Goal: Information Seeking & Learning: Learn about a topic

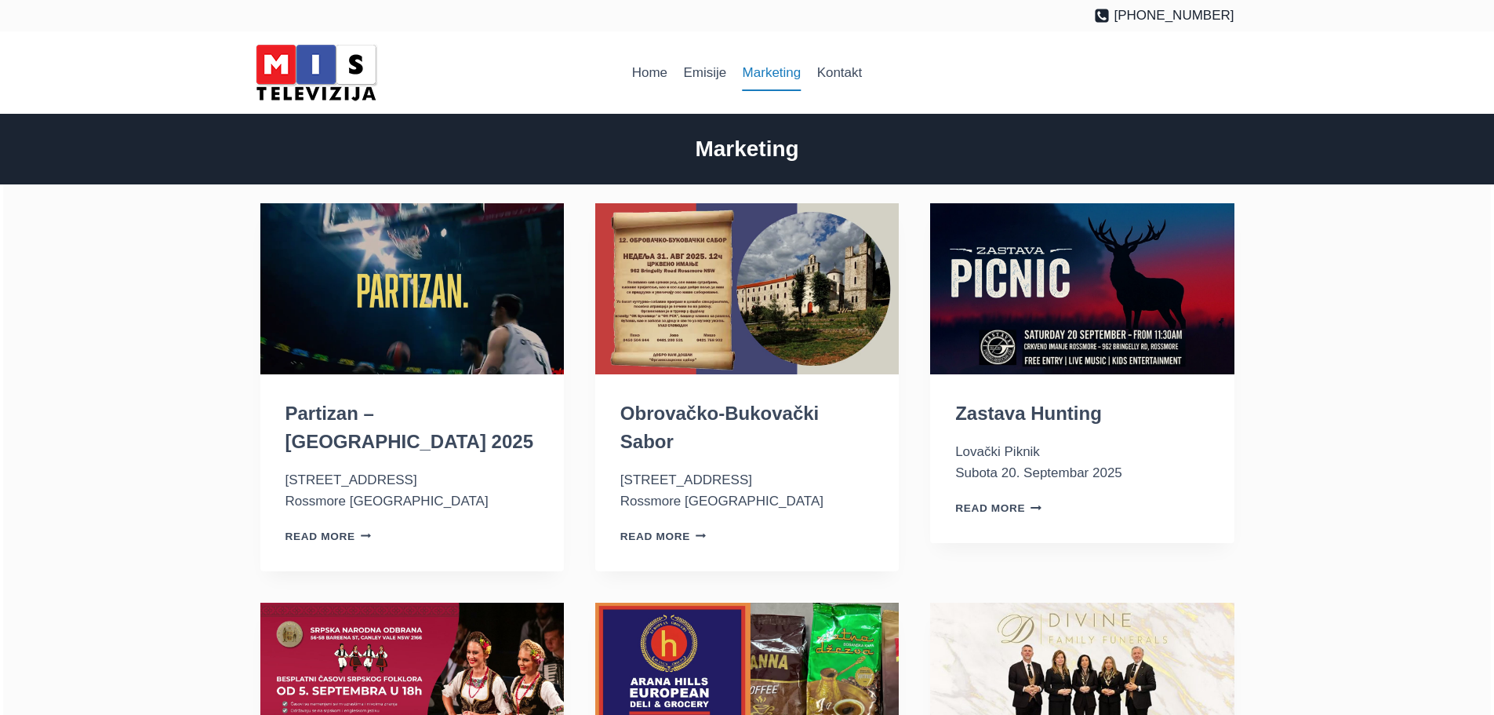
click at [399, 339] on img "Partizan – Australia 2025" at bounding box center [412, 288] width 304 height 171
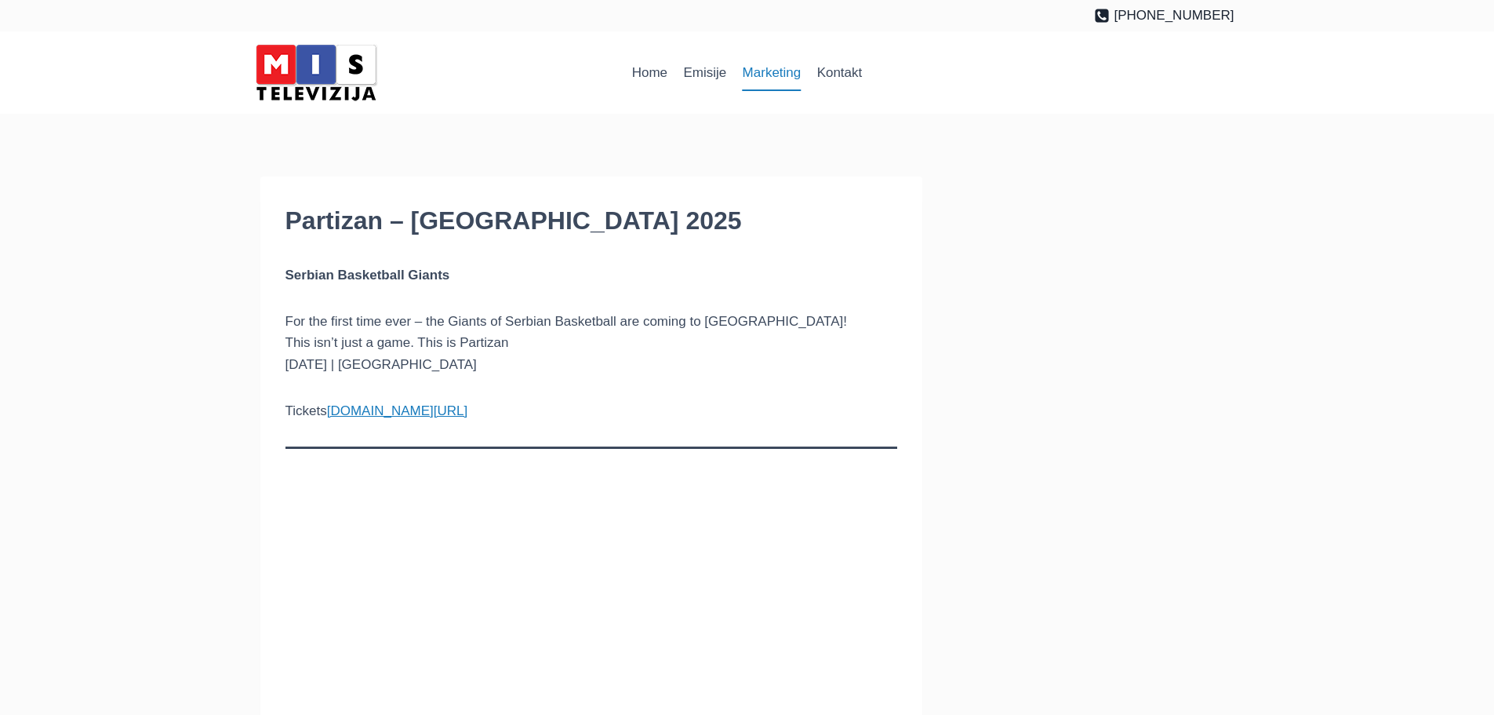
click at [754, 77] on link "Marketing" at bounding box center [771, 73] width 75 height 38
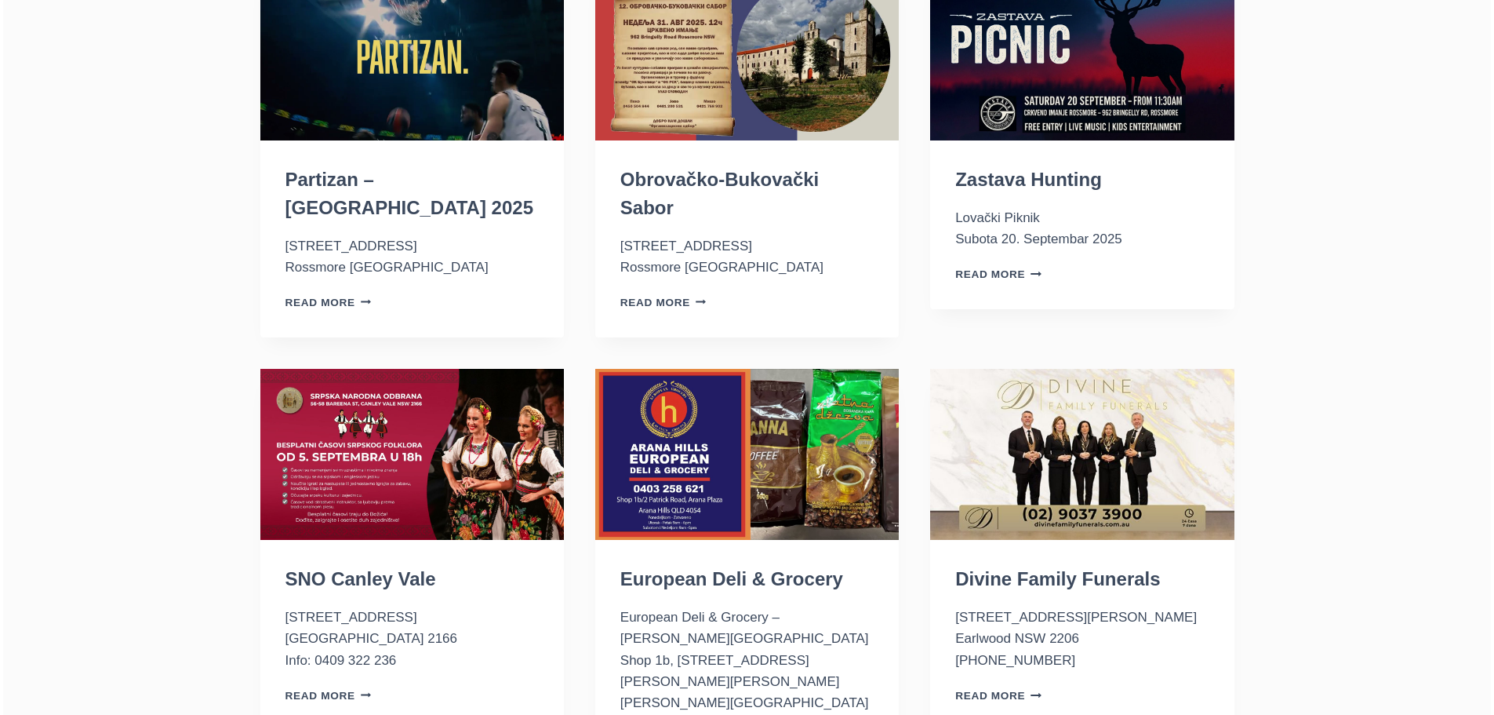
scroll to position [235, 0]
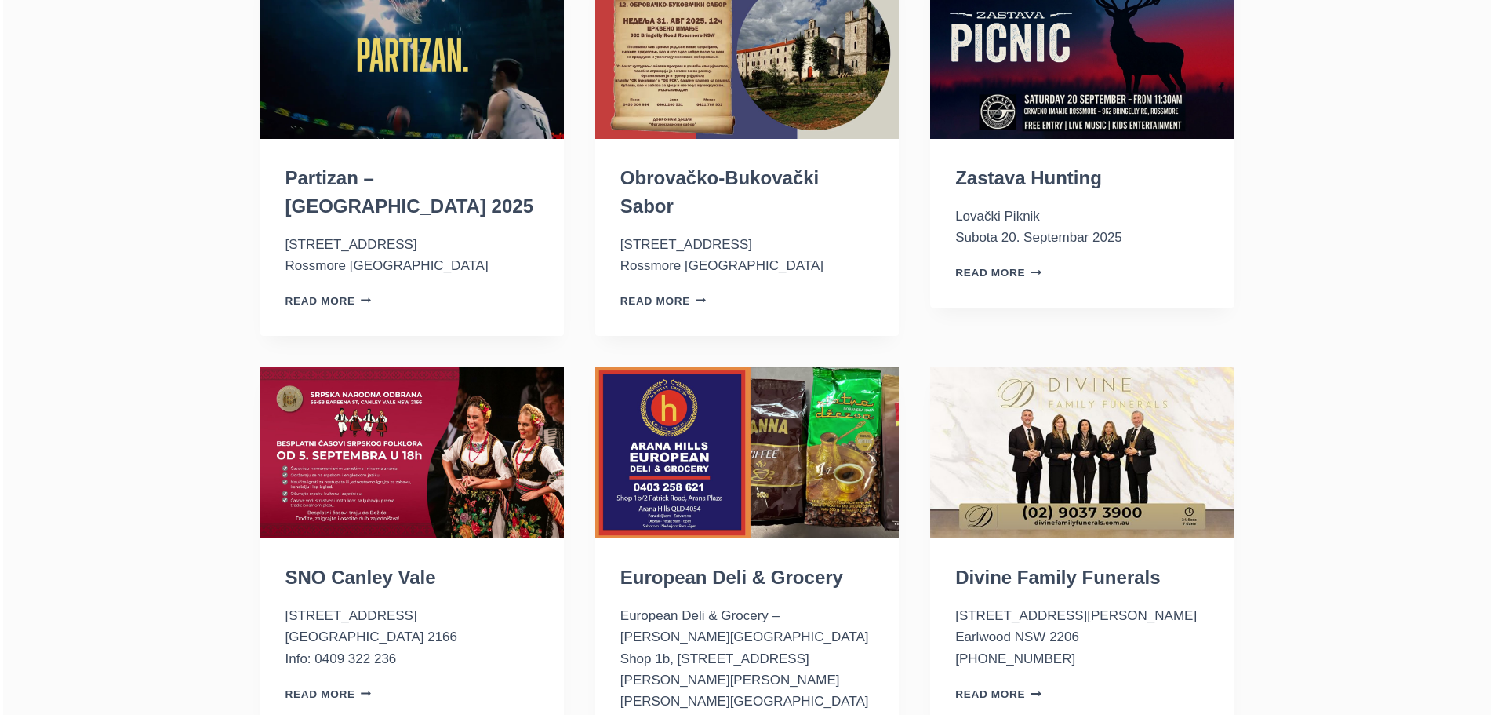
click at [700, 478] on img "European Deli & Grocery" at bounding box center [747, 452] width 304 height 171
